Goal: Task Accomplishment & Management: Use online tool/utility

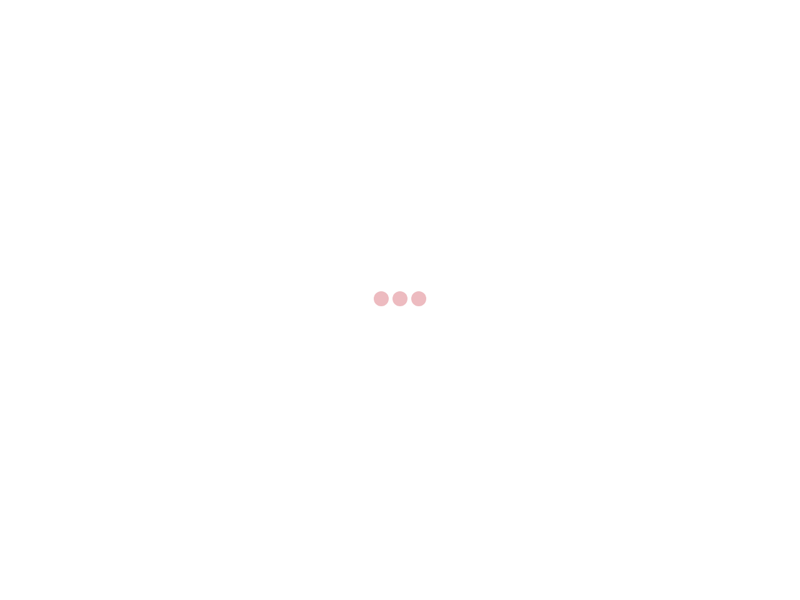
select select "US"
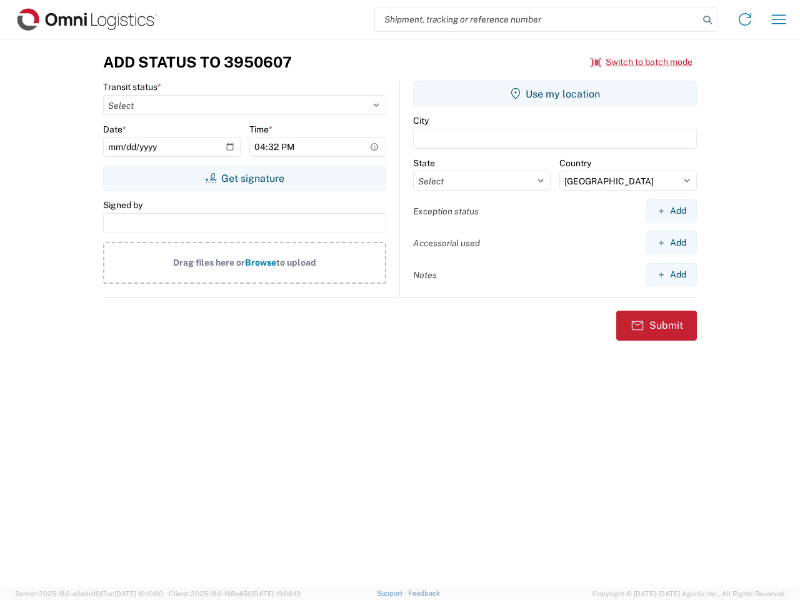
click at [537, 19] on input "search" at bounding box center [537, 20] width 324 height 24
click at [708, 20] on icon at bounding box center [708, 20] width 18 height 18
click at [745, 19] on icon at bounding box center [745, 19] width 20 height 20
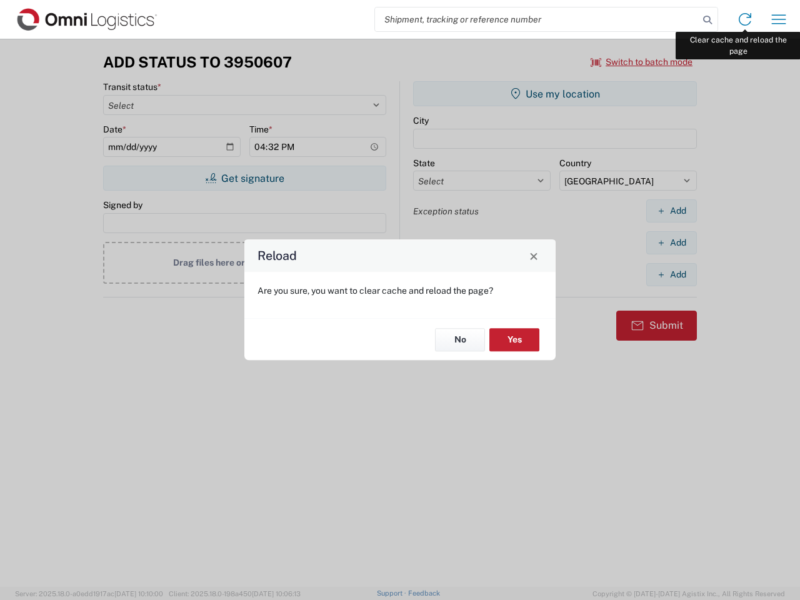
click at [779, 19] on div "Reload Are you sure, you want to clear cache and reload the page? No Yes" at bounding box center [400, 300] width 800 height 600
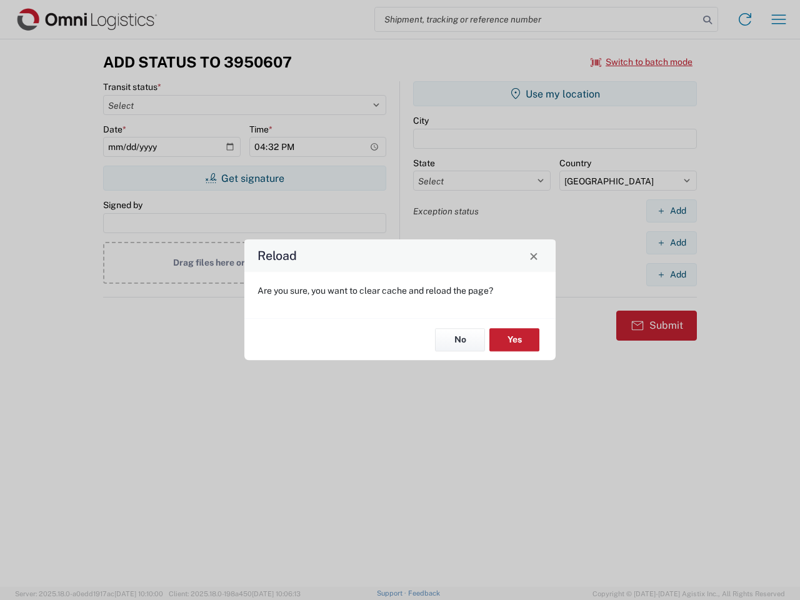
click at [642, 62] on div "Reload Are you sure, you want to clear cache and reload the page? No Yes" at bounding box center [400, 300] width 800 height 600
click at [245, 178] on div "Reload Are you sure, you want to clear cache and reload the page? No Yes" at bounding box center [400, 300] width 800 height 600
click at [555, 94] on div "Reload Are you sure, you want to clear cache and reload the page? No Yes" at bounding box center [400, 300] width 800 height 600
click at [672, 211] on div "Reload Are you sure, you want to clear cache and reload the page? No Yes" at bounding box center [400, 300] width 800 height 600
click at [672, 243] on div "Reload Are you sure, you want to clear cache and reload the page? No Yes" at bounding box center [400, 300] width 800 height 600
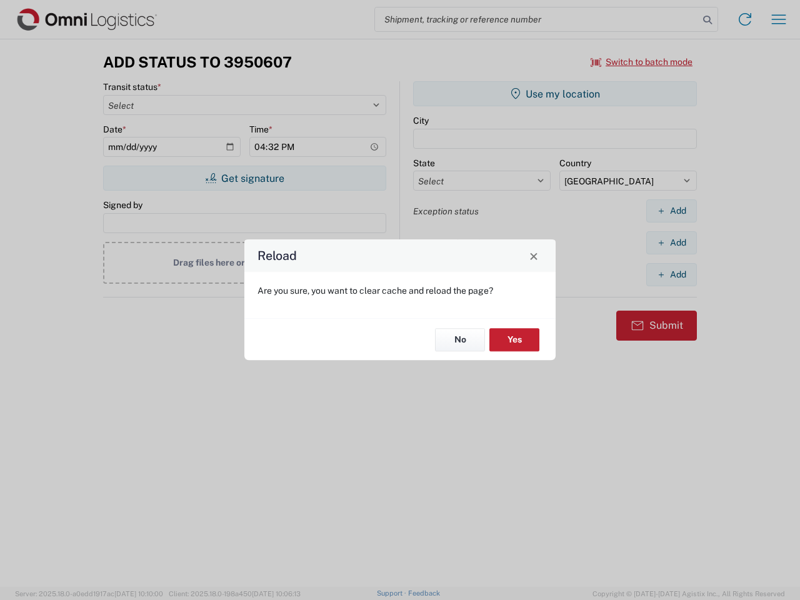
click at [672, 275] on div "Reload Are you sure, you want to clear cache and reload the page? No Yes" at bounding box center [400, 300] width 800 height 600
